Goal: Transaction & Acquisition: Download file/media

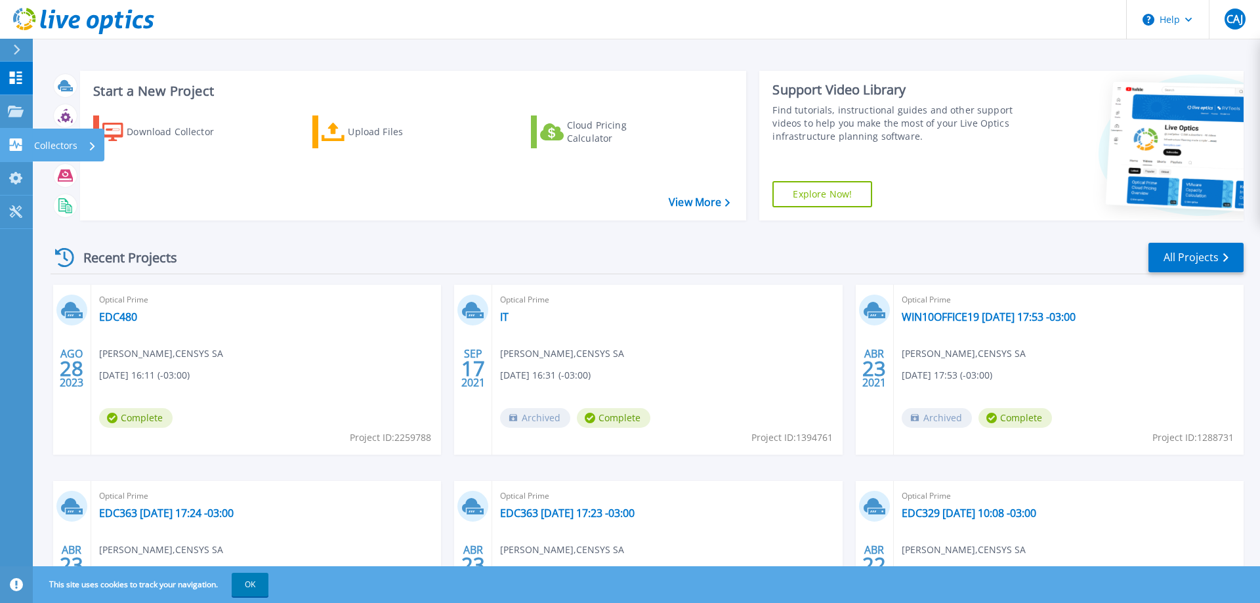
click at [74, 144] on p "Collectors" at bounding box center [55, 146] width 43 height 34
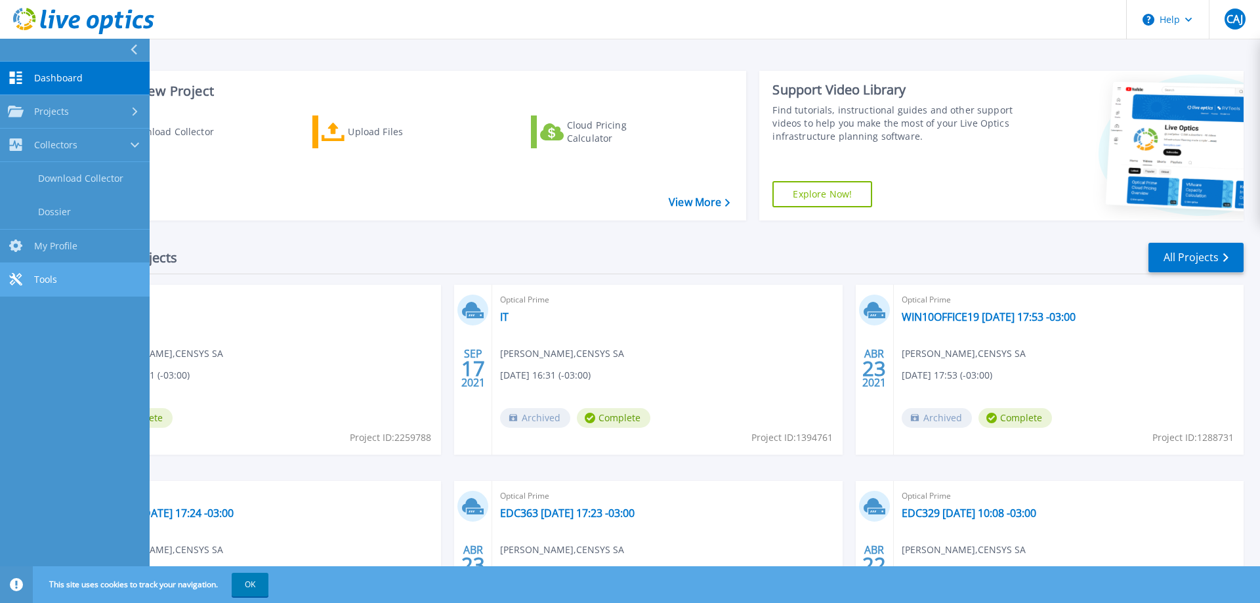
click at [100, 280] on link "Tools Tools" at bounding box center [75, 279] width 150 height 33
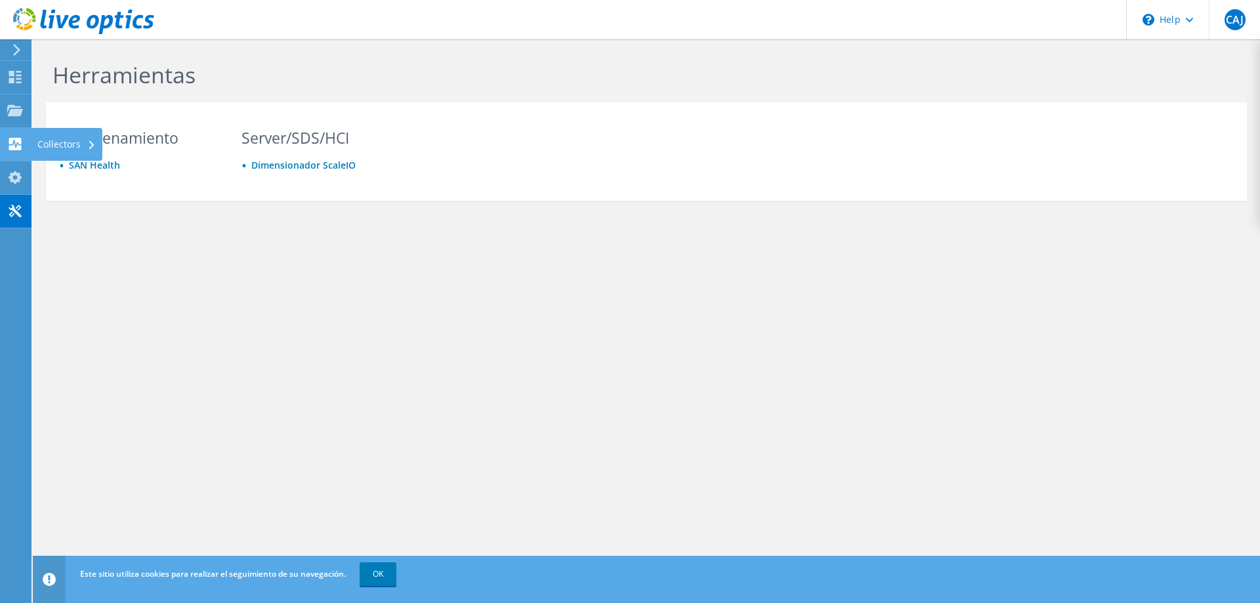
click at [75, 143] on div "Collectors" at bounding box center [67, 144] width 72 height 33
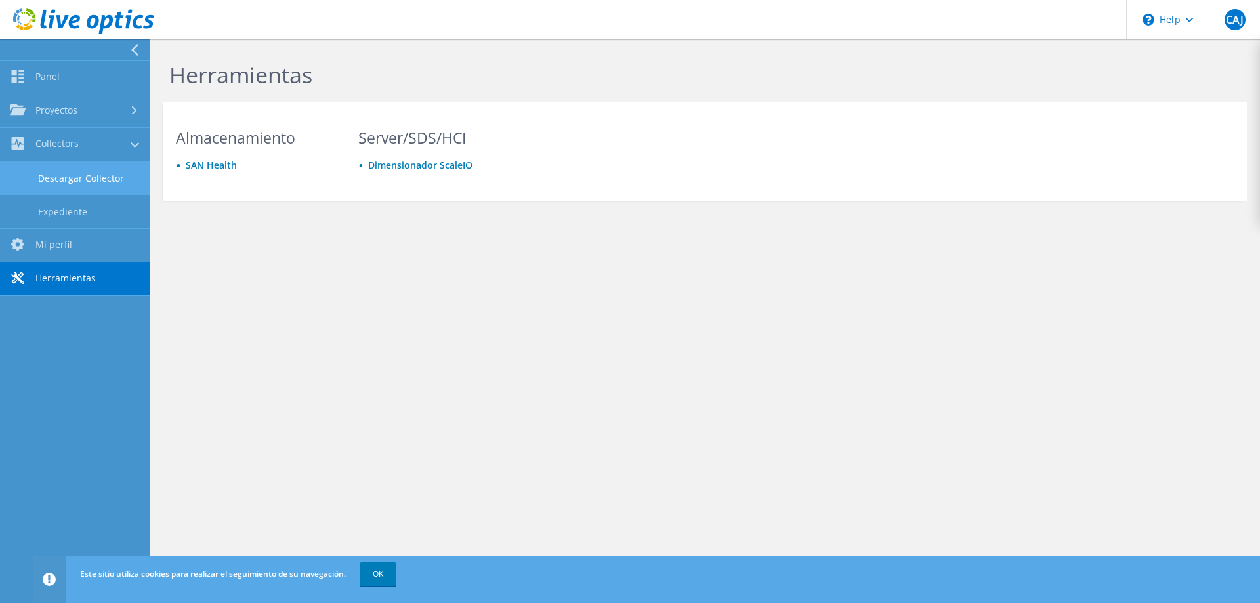
click at [88, 185] on link "Descargar Collector" at bounding box center [75, 177] width 150 height 33
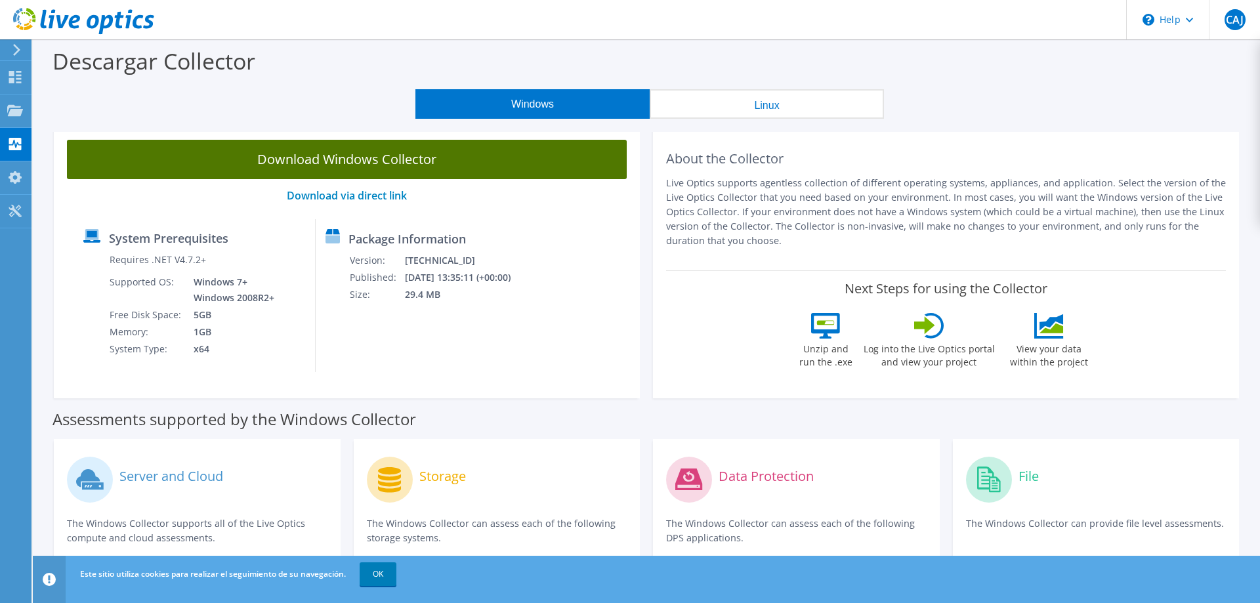
click at [341, 164] on link "Download Windows Collector" at bounding box center [347, 159] width 560 height 39
